Goal: Find specific page/section: Find specific page/section

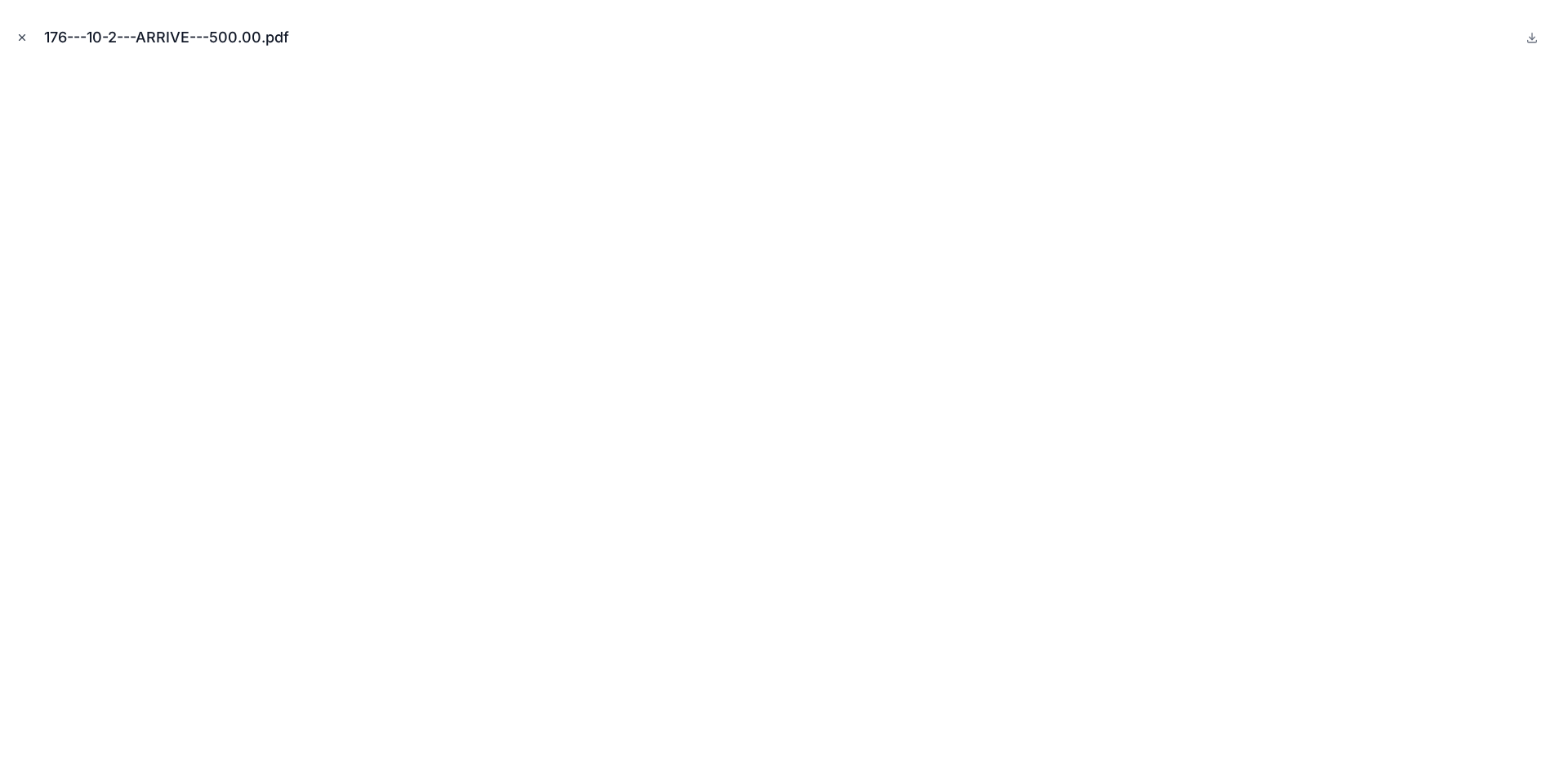
click at [20, 39] on icon "Close modal" at bounding box center [23, 38] width 6 height 6
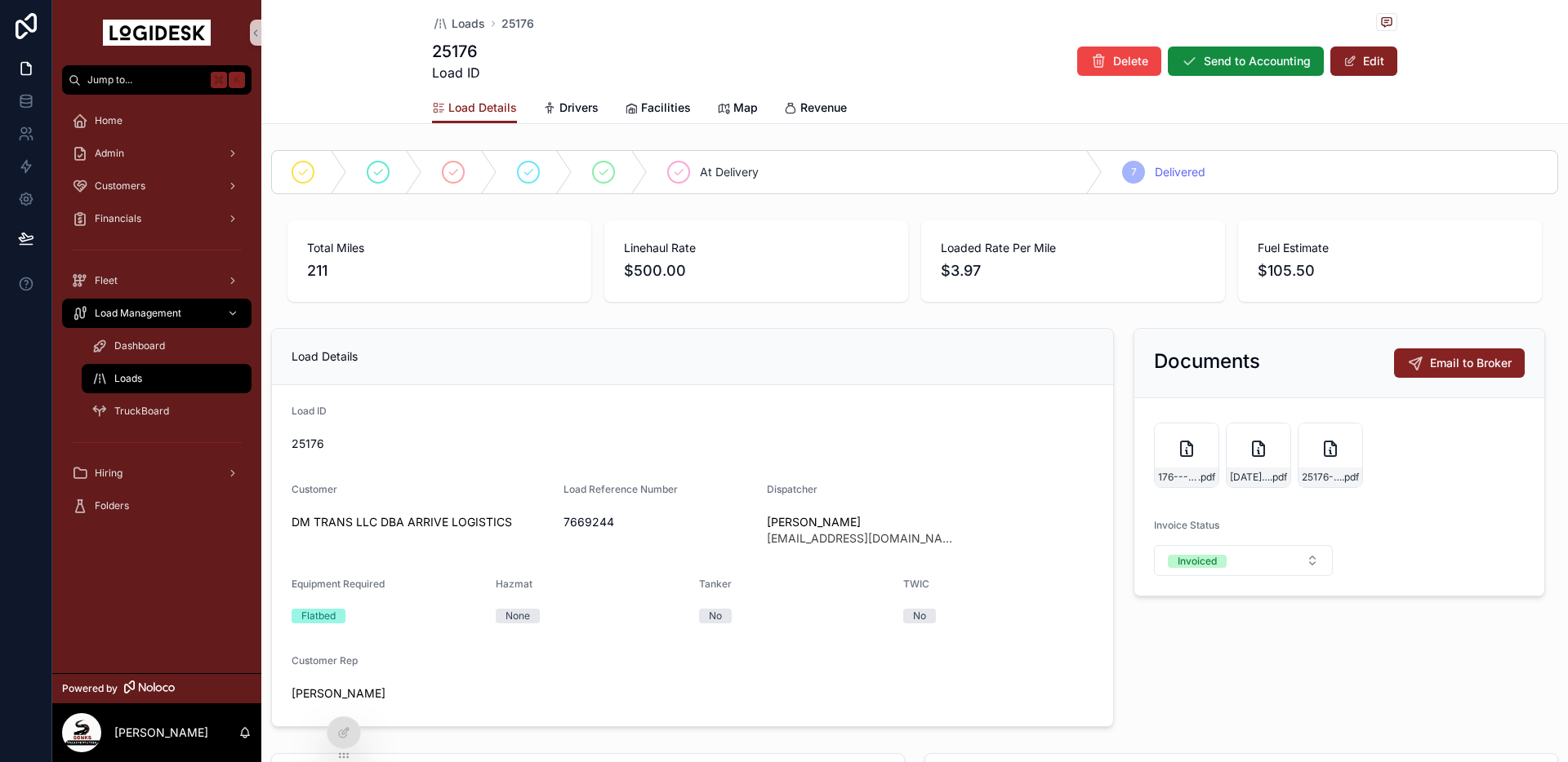
click at [127, 378] on span "Loads" at bounding box center [128, 379] width 28 height 13
